Goal: Task Accomplishment & Management: Complete application form

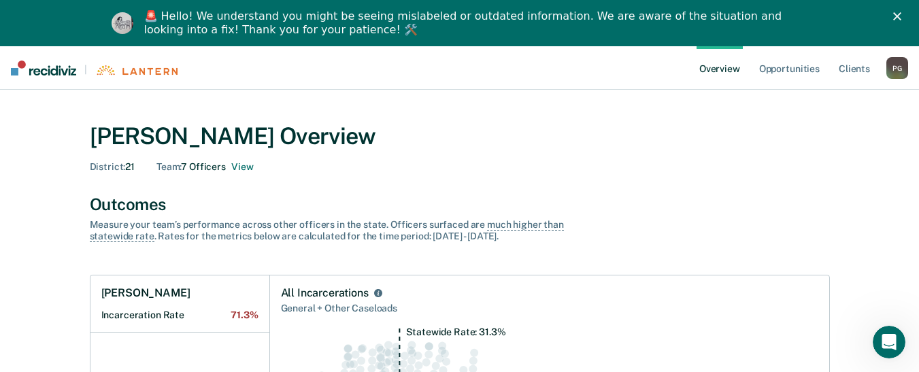
click at [105, 171] on span "District :" at bounding box center [108, 166] width 36 height 11
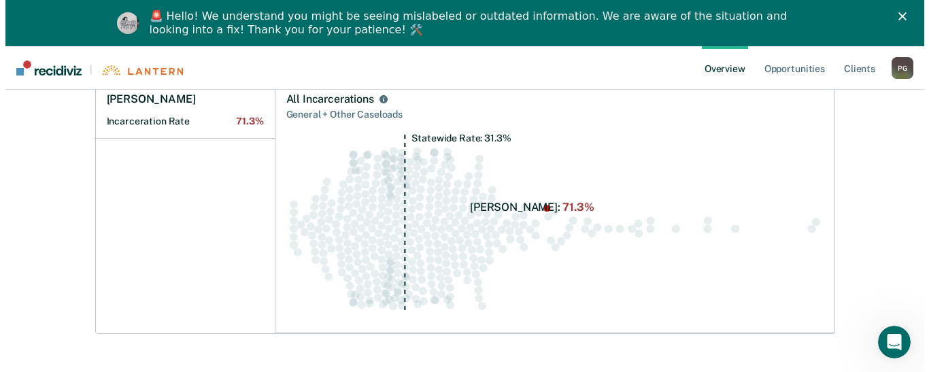
scroll to position [58, 0]
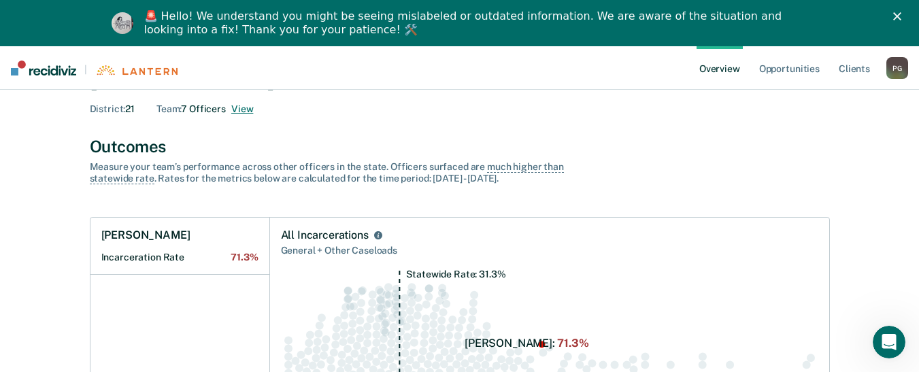
click at [250, 107] on button "View" at bounding box center [242, 109] width 22 height 12
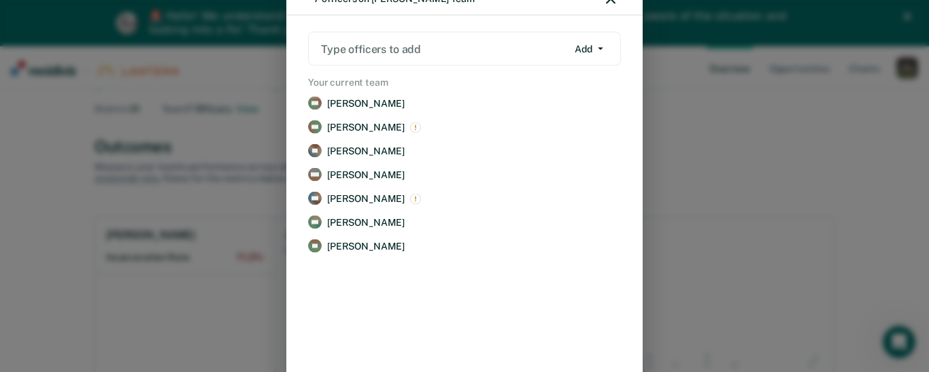
click at [430, 48] on div at bounding box center [444, 49] width 246 height 16
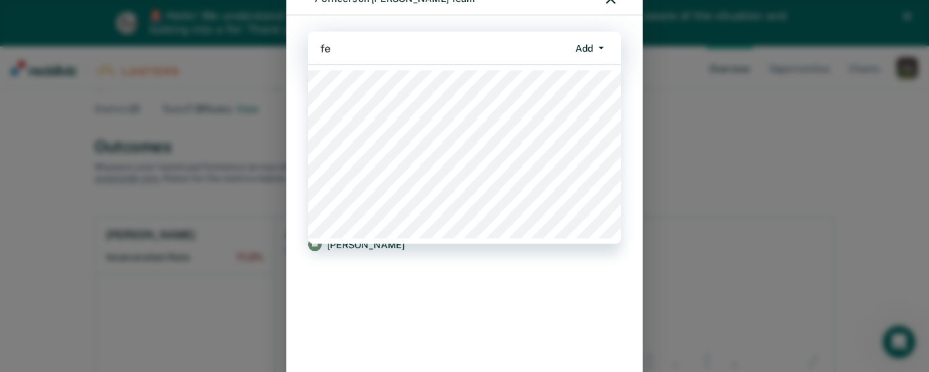
type input "f"
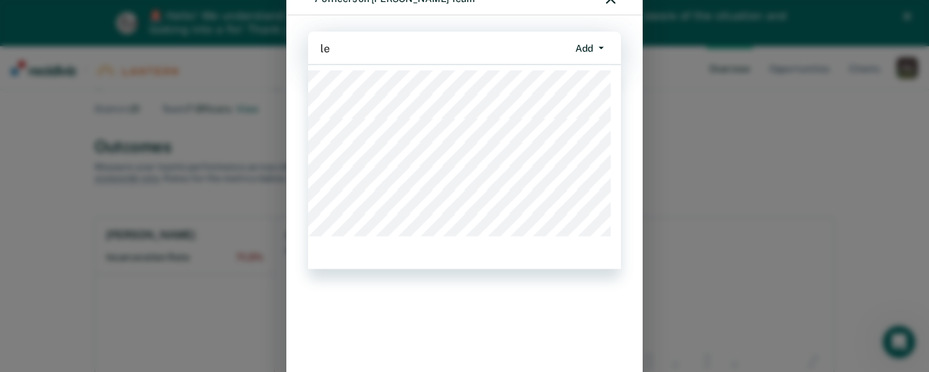
type input "lea"
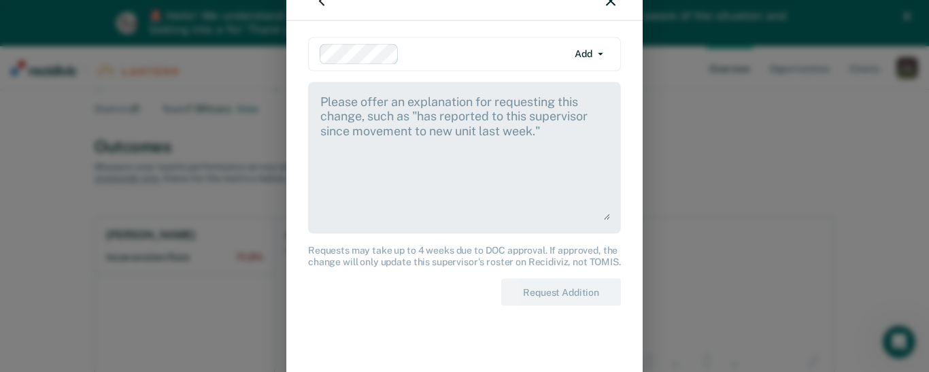
click at [550, 116] on textarea at bounding box center [464, 156] width 291 height 127
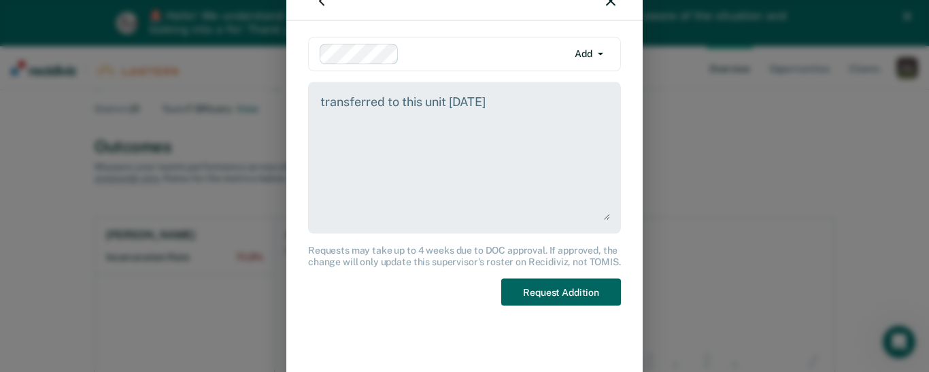
type textarea "transferred to this unit [DATE]"
click at [557, 293] on button "Request Addition" at bounding box center [561, 292] width 120 height 28
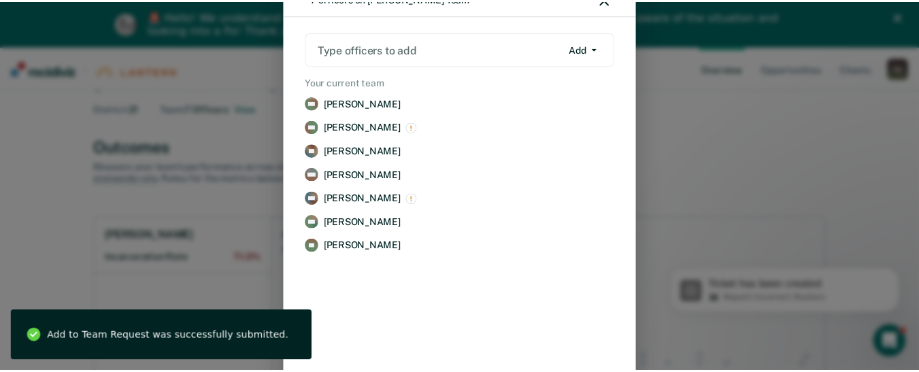
scroll to position [0, 0]
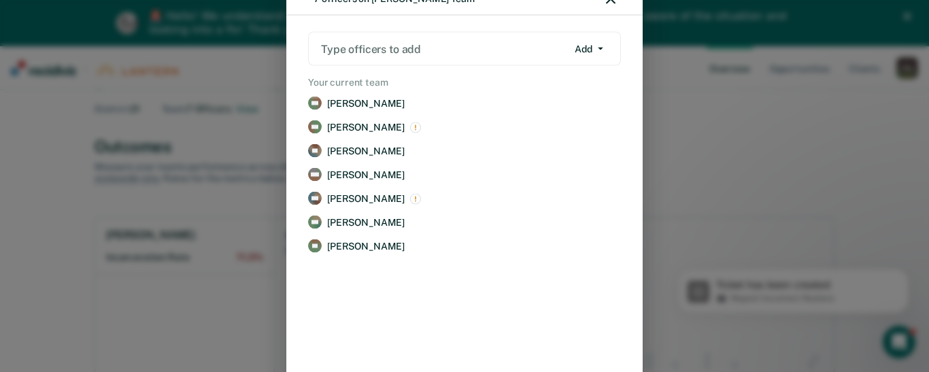
click at [186, 316] on div "7 officers on [PERSON_NAME] Team Type officers to add Add Add Remove Your curre…" at bounding box center [464, 186] width 929 height 372
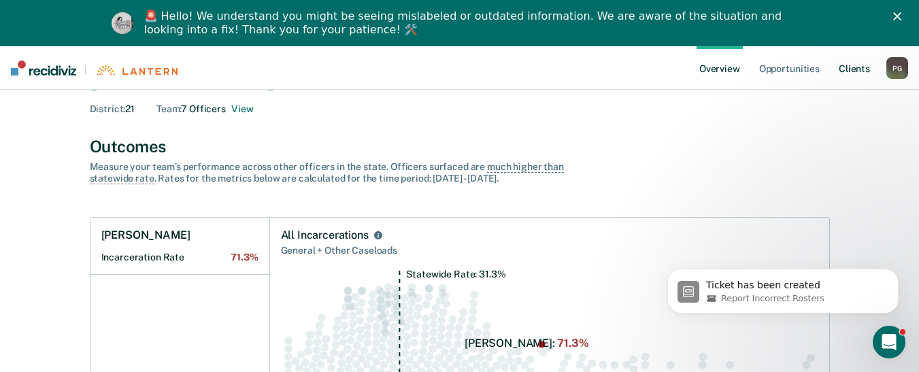
click at [859, 71] on link "Client s" at bounding box center [854, 68] width 37 height 44
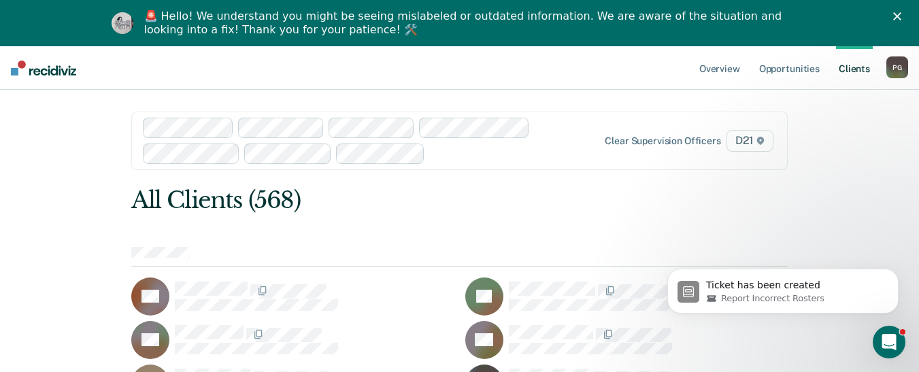
click at [48, 71] on img at bounding box center [43, 68] width 65 height 15
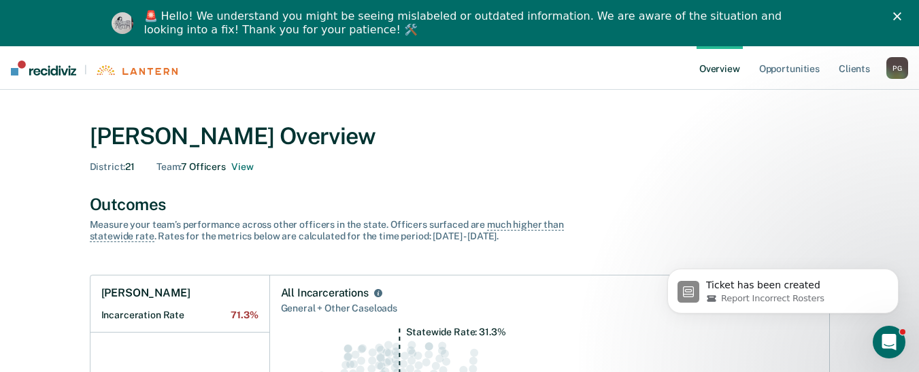
click at [42, 74] on img at bounding box center [43, 68] width 65 height 15
click at [133, 169] on div "District : 21" at bounding box center [113, 167] width 46 height 12
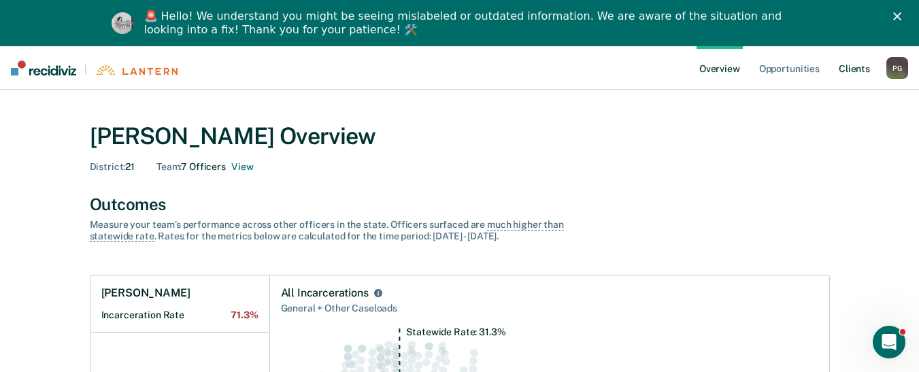
click at [855, 69] on link "Client s" at bounding box center [854, 68] width 37 height 44
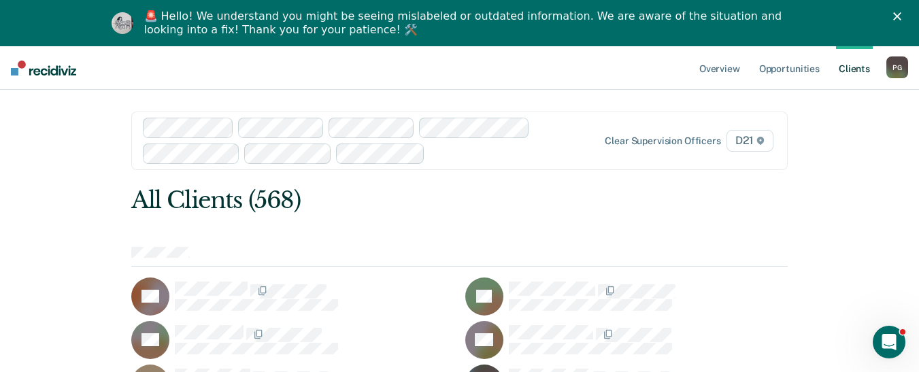
click at [50, 73] on img at bounding box center [43, 68] width 65 height 15
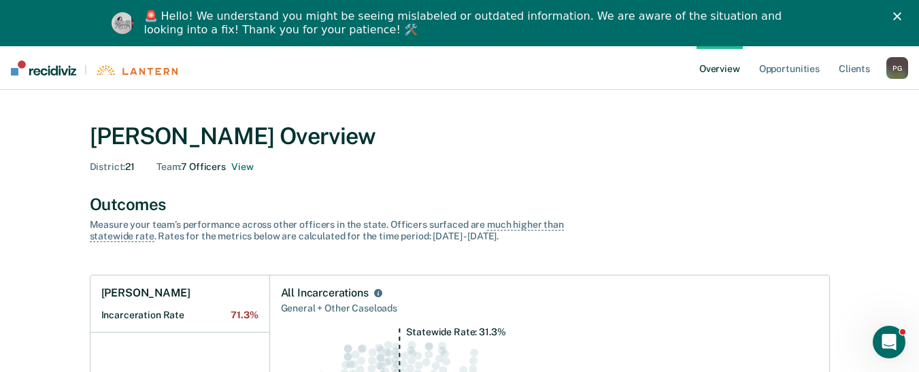
click at [893, 71] on div "P G" at bounding box center [898, 68] width 22 height 22
click at [142, 72] on img at bounding box center [136, 70] width 82 height 10
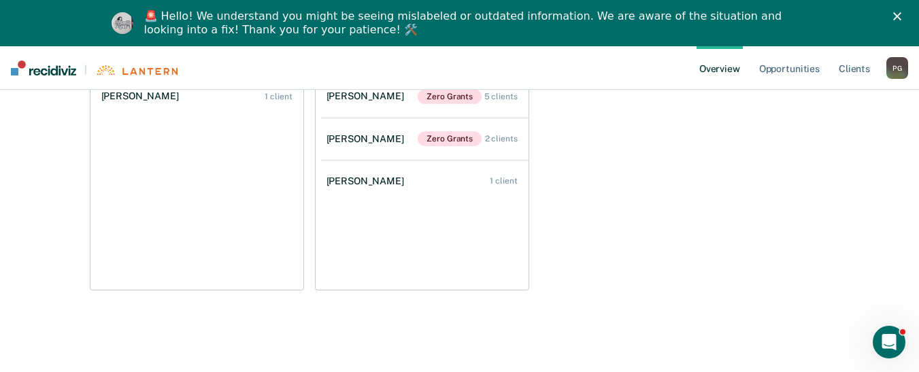
scroll to position [534, 0]
